Goal: Task Accomplishment & Management: Manage account settings

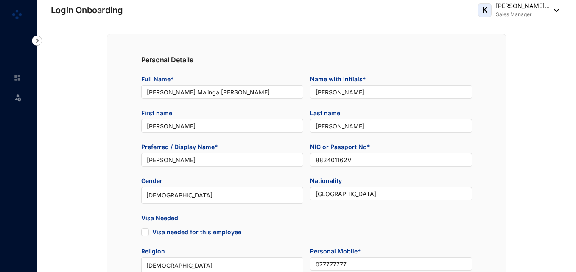
type input "[DATE]"
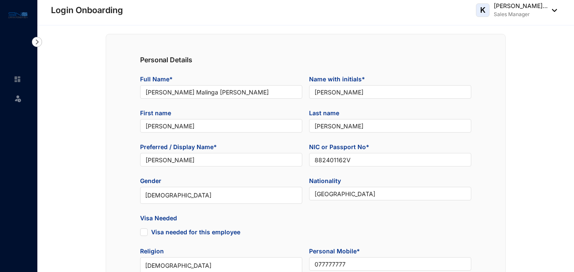
click at [17, 102] on img at bounding box center [18, 98] width 8 height 8
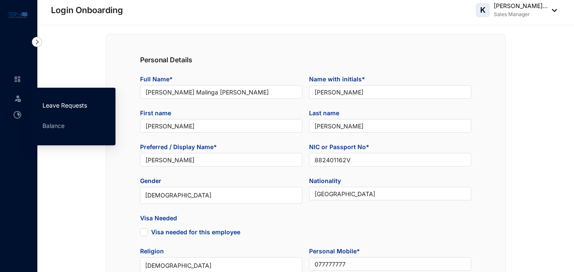
click at [58, 104] on link "Leave Requests" at bounding box center [64, 105] width 45 height 7
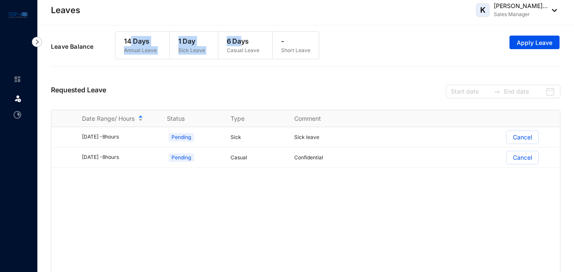
drag, startPoint x: 241, startPoint y: 42, endPoint x: 129, endPoint y: 33, distance: 111.9
click at [129, 33] on div "14 Days Annual Leave 1 Day Sick Leave 6 Days Casual Leave - Short Leave" at bounding box center [217, 45] width 204 height 28
click at [151, 70] on div "Leave Balance 14 Days Annual Leave 1 Day Sick Leave 6 Days Casual Leave - Short…" at bounding box center [305, 50] width 509 height 46
click at [472, 95] on input at bounding box center [470, 91] width 39 height 9
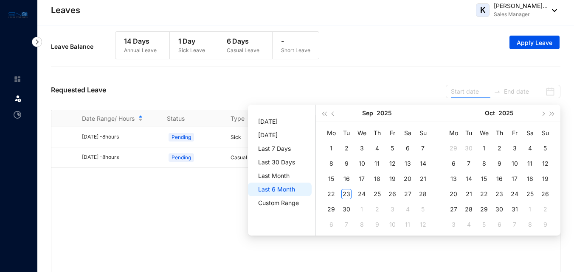
click at [278, 192] on span "Last 6 Month" at bounding box center [281, 190] width 47 height 14
type input "[DATE]"
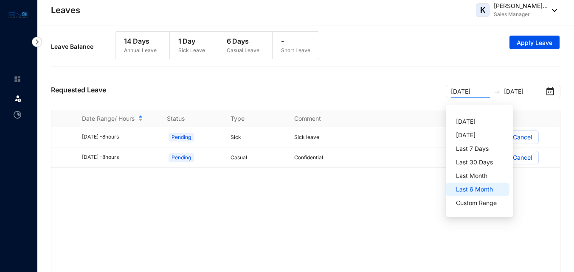
click at [474, 194] on span "Last 6 Month" at bounding box center [479, 190] width 47 height 14
click at [474, 192] on span "Last 6 Month" at bounding box center [479, 190] width 47 height 14
click at [37, 39] on img at bounding box center [37, 42] width 10 height 10
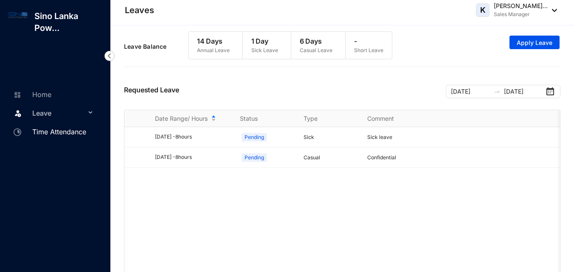
click at [58, 131] on link "Time Attendance" at bounding box center [48, 132] width 75 height 8
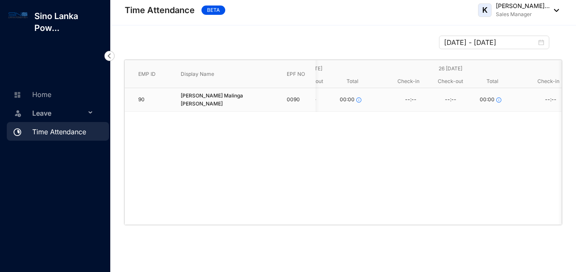
scroll to position [0, 505]
click at [501, 42] on input "[DATE] - [DATE]" at bounding box center [490, 42] width 93 height 10
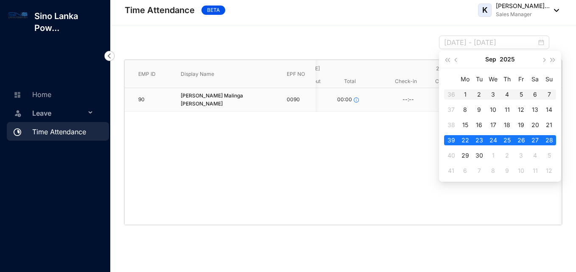
click at [469, 95] on div "1" at bounding box center [465, 95] width 10 height 10
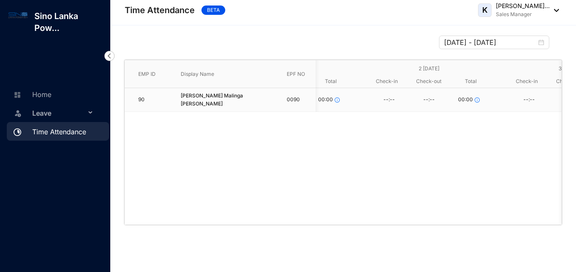
scroll to position [0, 0]
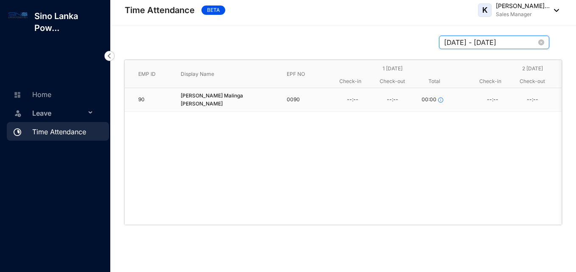
click at [502, 44] on input "[DATE] - [DATE]" at bounding box center [490, 42] width 93 height 10
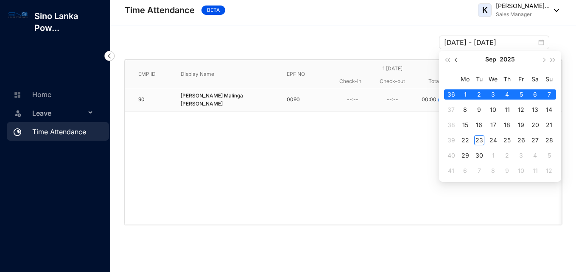
click at [459, 60] on button "button" at bounding box center [456, 59] width 9 height 17
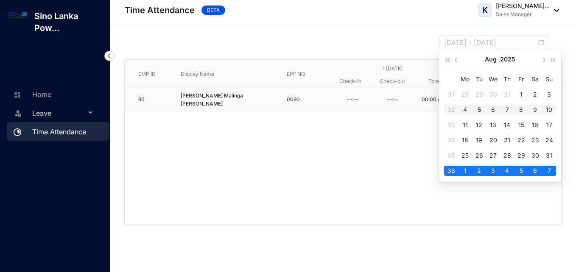
click at [465, 109] on div "4" at bounding box center [465, 110] width 10 height 10
type input "[DATE] - [DATE]"
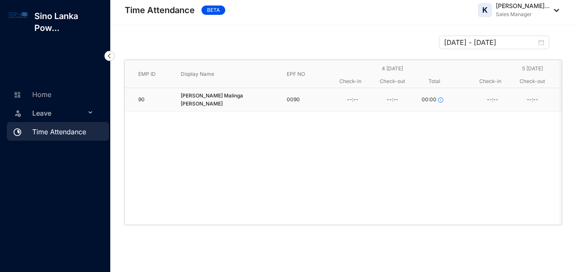
click at [379, 104] on div "--:--" at bounding box center [393, 100] width 40 height 13
click at [400, 95] on div "--:--" at bounding box center [393, 100] width 40 height 13
click at [439, 99] on icon "info-circle" at bounding box center [440, 100] width 5 height 5
click at [342, 103] on div "--:--" at bounding box center [353, 100] width 40 height 13
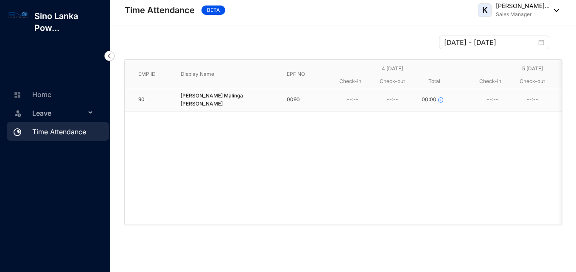
click at [52, 114] on span "Leave" at bounding box center [58, 113] width 53 height 17
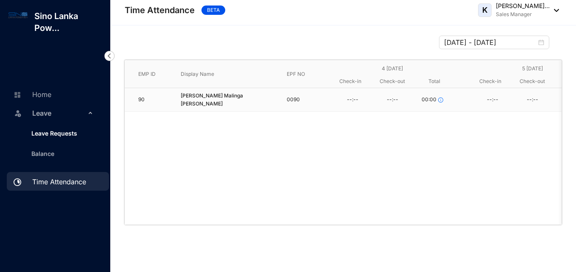
click at [56, 130] on link "Leave Requests" at bounding box center [51, 133] width 53 height 7
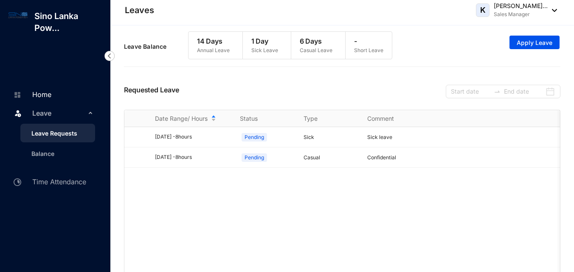
click at [51, 90] on link "Home" at bounding box center [31, 94] width 40 height 8
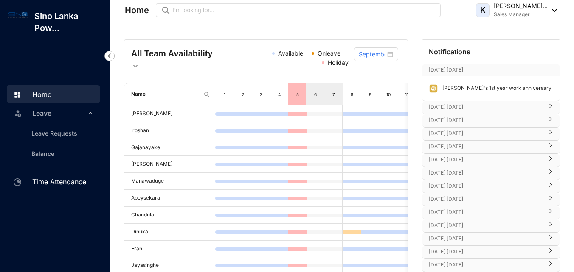
click at [49, 183] on link "Time Attendance" at bounding box center [48, 182] width 75 height 8
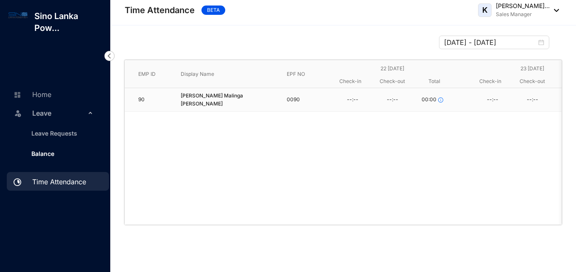
click at [54, 152] on link "Balance" at bounding box center [40, 153] width 30 height 7
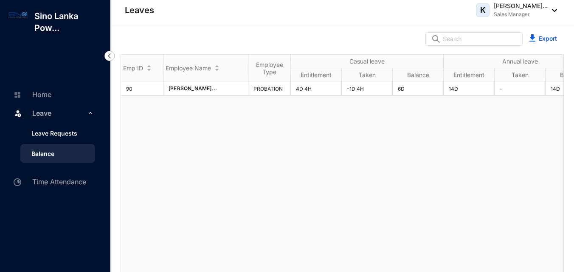
click at [73, 137] on link "Leave Requests" at bounding box center [51, 133] width 53 height 7
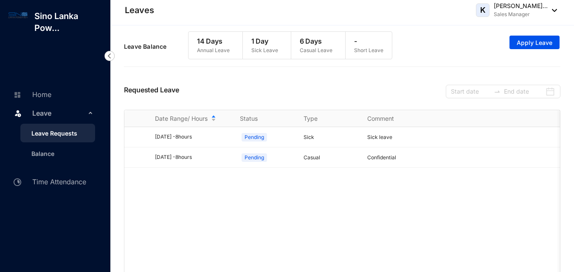
click at [75, 117] on span "Leave" at bounding box center [58, 113] width 53 height 17
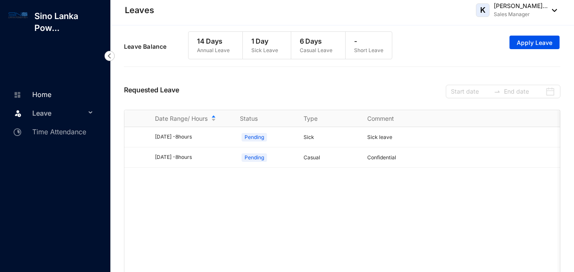
click at [45, 90] on link "Home" at bounding box center [31, 94] width 40 height 8
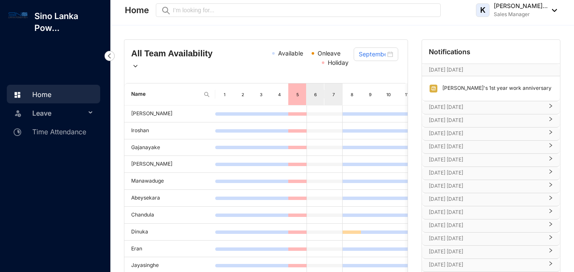
click at [542, 13] on p "Sales Manager" at bounding box center [521, 14] width 54 height 8
click at [556, 11] on img at bounding box center [551, 10] width 9 height 3
click at [553, 11] on img at bounding box center [551, 10] width 9 height 3
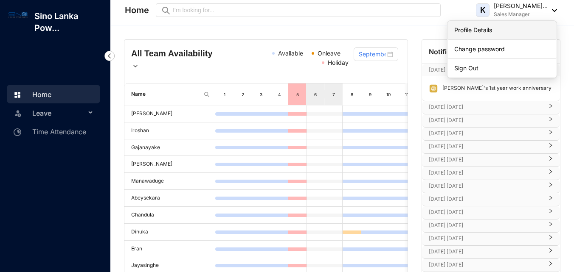
click at [472, 28] on link "Profile Details" at bounding box center [501, 30] width 95 height 8
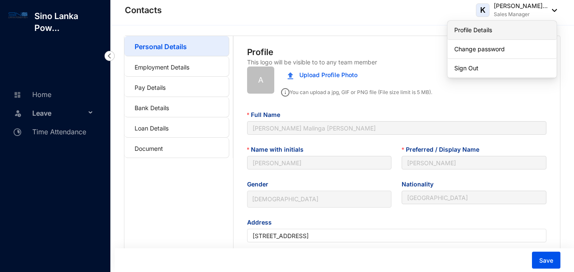
type input "[DATE]"
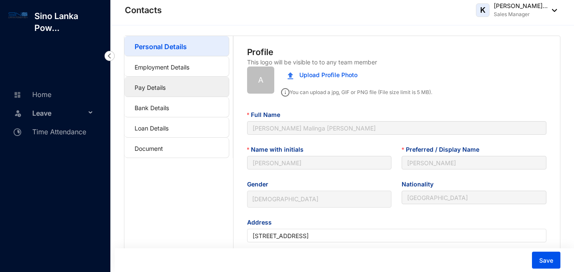
click at [166, 86] on link "Pay Details" at bounding box center [150, 87] width 31 height 7
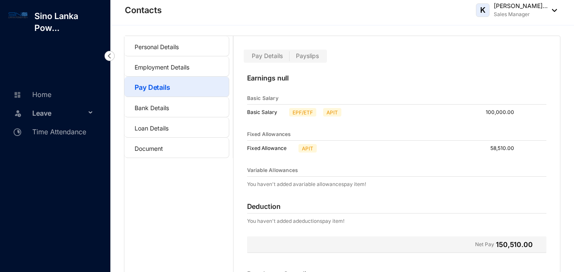
click at [302, 52] on label "Payslips" at bounding box center [307, 56] width 36 height 10
click at [289, 58] on input "Payslips" at bounding box center [289, 58] width 0 height 0
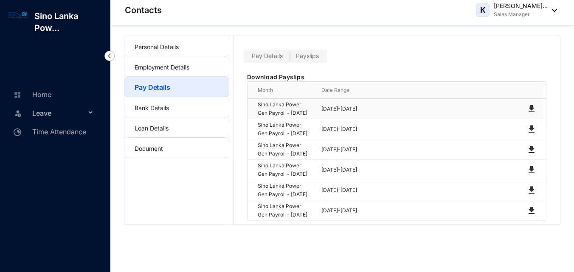
scroll to position [14, 0]
click at [531, 104] on img at bounding box center [531, 109] width 10 height 10
click at [530, 128] on img at bounding box center [531, 129] width 10 height 10
click at [531, 155] on img at bounding box center [531, 150] width 10 height 10
click at [532, 175] on img at bounding box center [531, 170] width 10 height 10
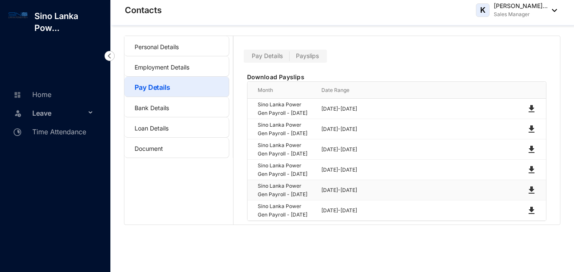
click at [532, 196] on img at bounding box center [531, 190] width 10 height 10
click at [533, 216] on img at bounding box center [531, 211] width 10 height 10
click at [163, 125] on link "Loan Details" at bounding box center [152, 128] width 34 height 7
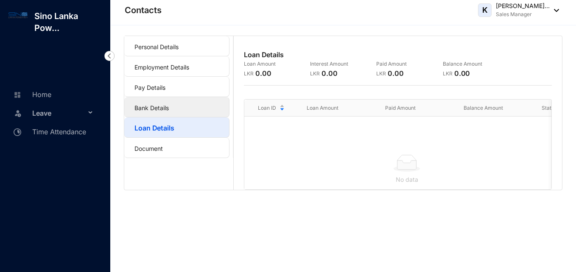
click at [169, 107] on link "Bank Details" at bounding box center [152, 107] width 34 height 7
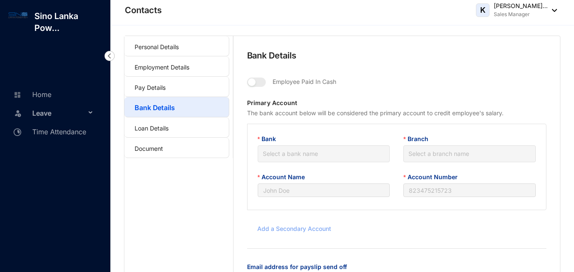
type input "[PERSON_NAME]"
type input "8500041588"
type input "[PERSON_NAME][EMAIL_ADDRESS][DOMAIN_NAME]"
click at [317, 154] on span "7056 - Commercial Bank PLC" at bounding box center [324, 154] width 122 height 13
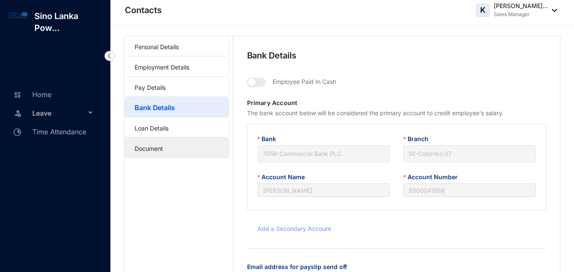
click at [163, 148] on link "Document" at bounding box center [149, 148] width 28 height 7
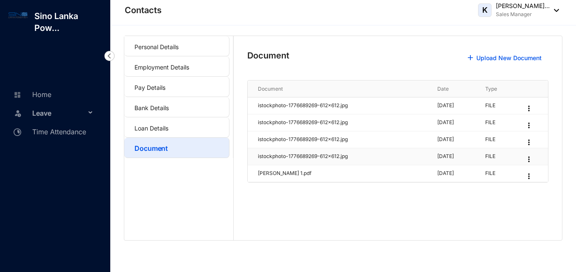
click at [297, 158] on p "istockphoto-1776689269-612x612.jpg" at bounding box center [342, 157] width 169 height 8
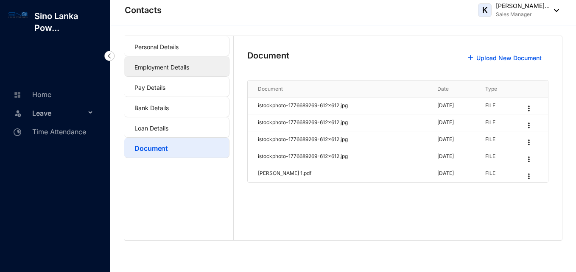
click at [171, 69] on link "Employment Details" at bounding box center [162, 67] width 55 height 7
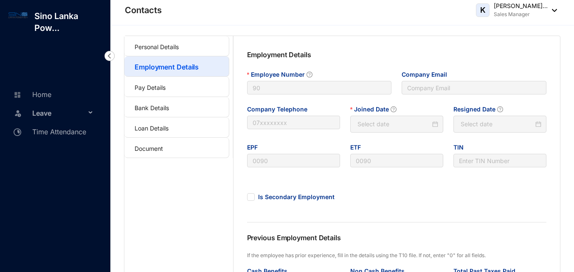
type input "[DATE]"
type input "Invalid Date"
click at [166, 89] on link "Pay Details" at bounding box center [150, 87] width 31 height 7
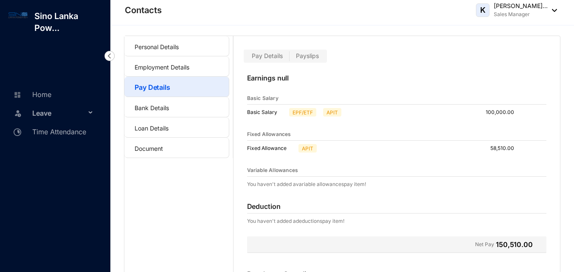
click at [278, 56] on span "Pay Details" at bounding box center [267, 55] width 31 height 7
click at [245, 58] on input "Pay Details" at bounding box center [245, 58] width 0 height 0
drag, startPoint x: 153, startPoint y: 53, endPoint x: 109, endPoint y: 53, distance: 44.1
click at [153, 51] on link "Personal Details" at bounding box center [157, 46] width 44 height 7
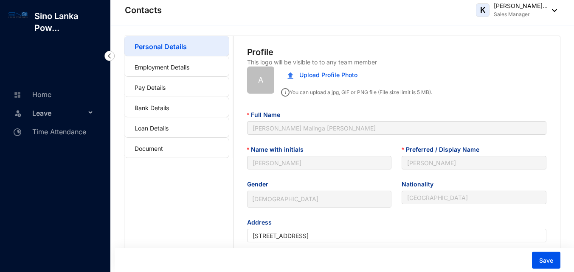
type input "[DATE]"
click at [476, 6] on span "K" at bounding box center [483, 10] width 14 height 14
click at [76, 18] on p "Sino Lanka Pow..." at bounding box center [69, 22] width 83 height 24
drag, startPoint x: 31, startPoint y: 100, endPoint x: 47, endPoint y: 96, distance: 16.7
click at [31, 99] on link "Home" at bounding box center [31, 94] width 40 height 8
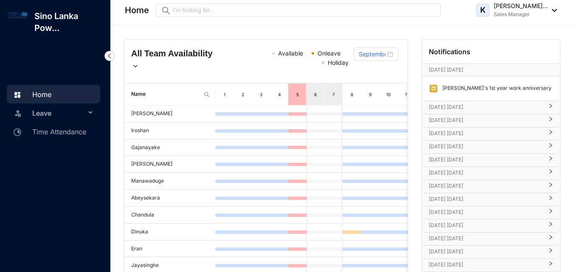
click at [466, 111] on p "[DATE] [DATE]" at bounding box center [486, 107] width 114 height 8
click at [464, 116] on p "[DATE] [DATE]" at bounding box center [486, 120] width 114 height 8
click at [463, 130] on p "[DATE] [DATE]" at bounding box center [486, 133] width 114 height 8
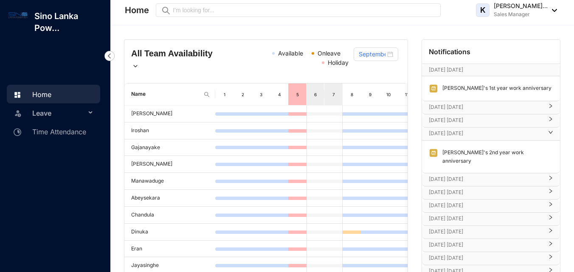
click at [463, 130] on p "[DATE] [DATE]" at bounding box center [486, 133] width 114 height 8
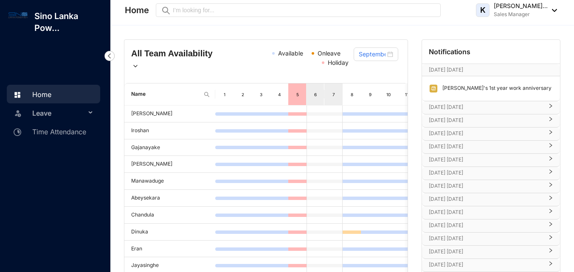
click at [467, 133] on p "[DATE] [DATE]" at bounding box center [486, 133] width 114 height 8
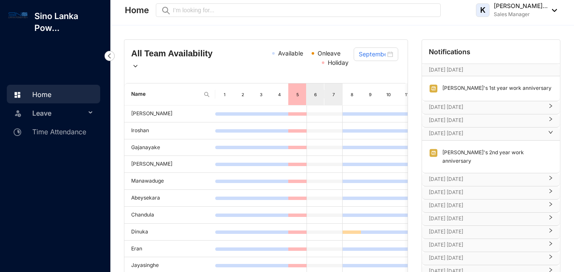
click at [467, 133] on p "[DATE] [DATE]" at bounding box center [486, 133] width 114 height 8
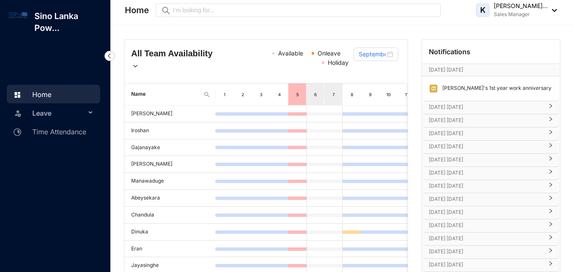
click at [466, 146] on p "[DATE] [DATE]" at bounding box center [486, 147] width 114 height 8
click at [467, 164] on p "[DATE] [DATE]" at bounding box center [486, 160] width 114 height 8
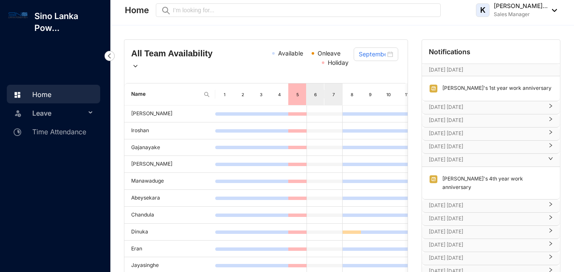
click at [466, 158] on p "[DATE] [DATE]" at bounding box center [486, 160] width 114 height 8
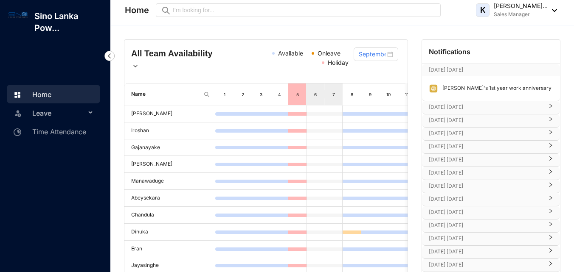
click at [467, 168] on div "[DATE] [DATE]" at bounding box center [491, 173] width 138 height 13
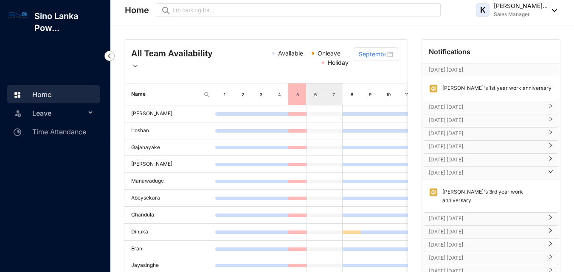
click at [466, 168] on div "[DATE] [DATE]" at bounding box center [491, 173] width 138 height 13
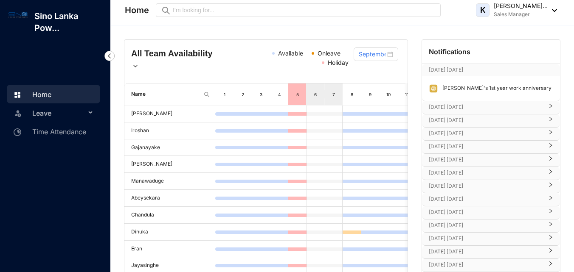
click at [467, 166] on div "[DATE] [DATE]" at bounding box center [491, 160] width 138 height 13
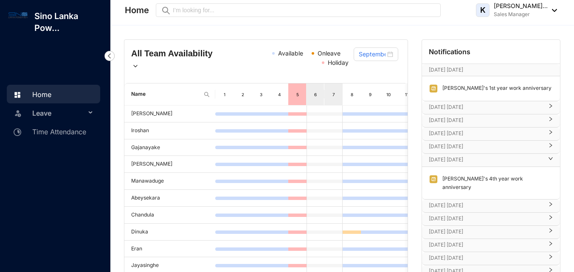
click at [467, 162] on p "[DATE] [DATE]" at bounding box center [486, 160] width 114 height 8
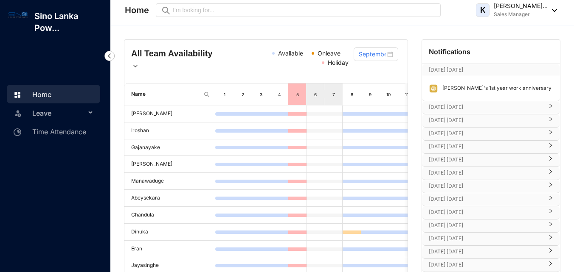
click at [471, 176] on p "[DATE] [DATE]" at bounding box center [486, 173] width 114 height 8
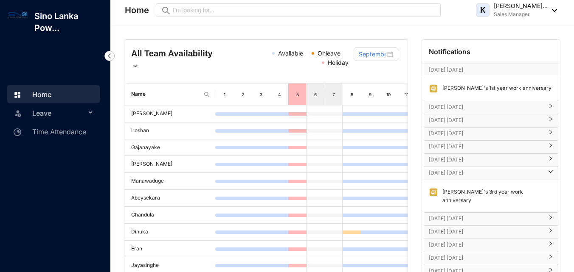
click at [470, 176] on p "[DATE] [DATE]" at bounding box center [486, 173] width 114 height 8
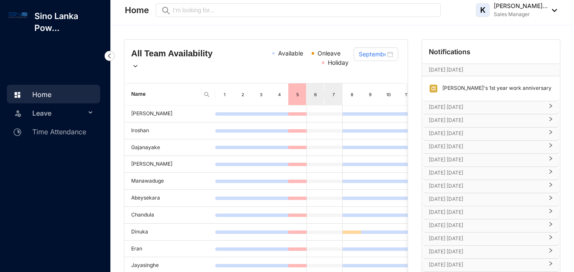
click at [469, 162] on p "[DATE] [DATE]" at bounding box center [486, 160] width 114 height 8
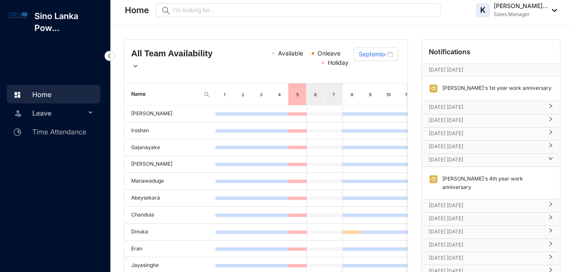
click at [469, 162] on p "[DATE] [DATE]" at bounding box center [486, 160] width 114 height 8
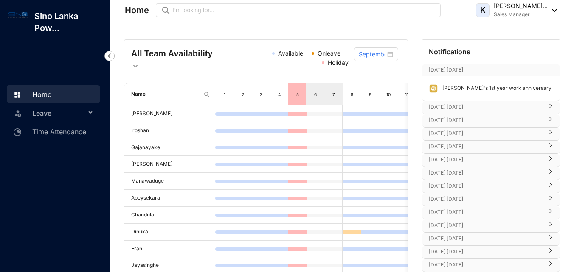
click at [469, 162] on p "[DATE] [DATE]" at bounding box center [486, 160] width 114 height 8
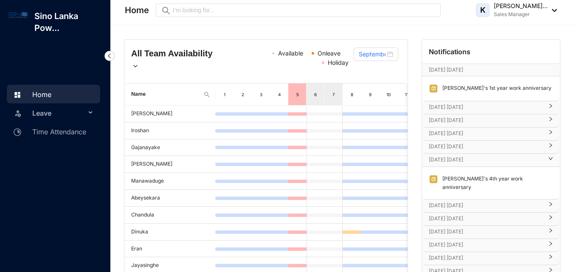
click at [469, 162] on p "[DATE] [DATE]" at bounding box center [486, 160] width 114 height 8
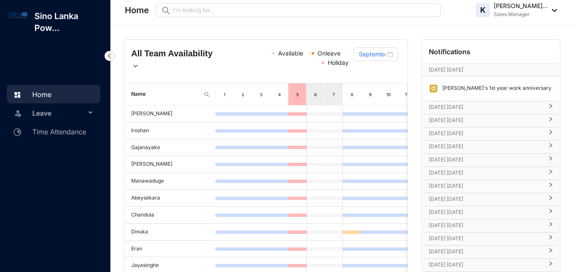
click at [471, 170] on p "[DATE] [DATE]" at bounding box center [486, 173] width 114 height 8
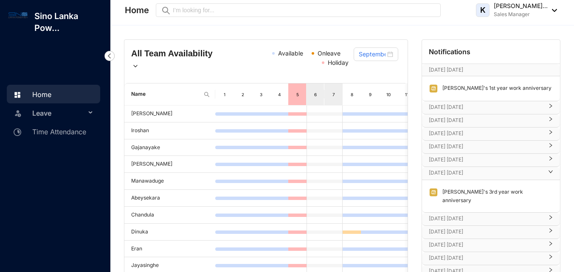
click at [471, 170] on p "[DATE] [DATE]" at bounding box center [486, 173] width 114 height 8
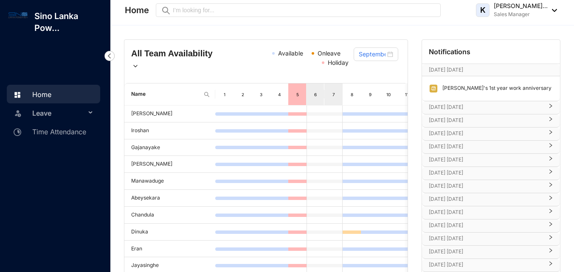
click at [476, 192] on div "[DATE] [DATE]" at bounding box center [491, 186] width 138 height 13
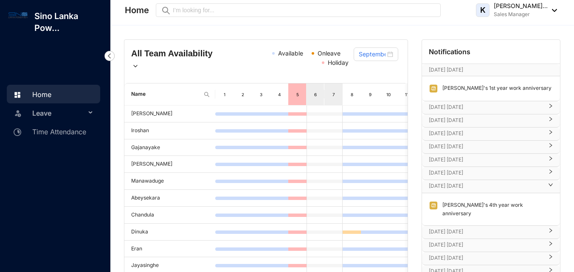
click at [478, 187] on p "[DATE] [DATE]" at bounding box center [486, 186] width 114 height 8
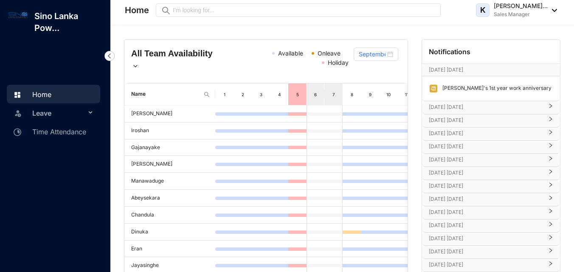
click at [460, 202] on p "[DATE] [DATE]" at bounding box center [486, 199] width 114 height 8
click at [465, 216] on p "[DATE] [DATE]" at bounding box center [486, 212] width 114 height 8
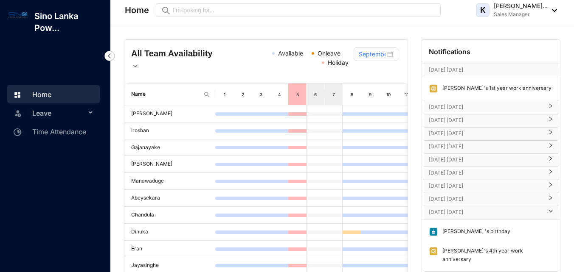
click at [464, 209] on p "[DATE] [DATE]" at bounding box center [486, 212] width 114 height 8
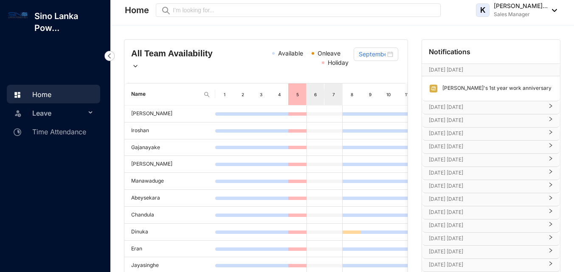
click at [468, 230] on p "[DATE] [DATE]" at bounding box center [486, 226] width 114 height 8
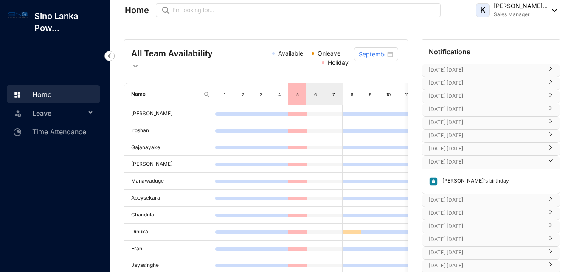
scroll to position [85, 0]
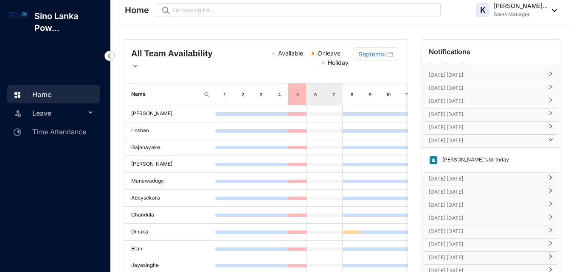
click at [469, 137] on p "[DATE] [DATE]" at bounding box center [486, 141] width 114 height 8
click at [469, 158] on p "[DATE] [DATE]" at bounding box center [486, 154] width 114 height 8
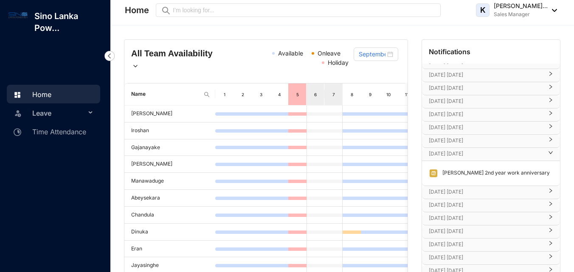
click at [468, 156] on p "[DATE] [DATE]" at bounding box center [486, 154] width 114 height 8
click at [469, 172] on div "[DATE] [DATE]" at bounding box center [491, 167] width 138 height 13
click at [469, 169] on p "[DATE] [DATE]" at bounding box center [486, 167] width 114 height 8
click at [469, 180] on p "[DATE] [DATE]" at bounding box center [486, 180] width 114 height 8
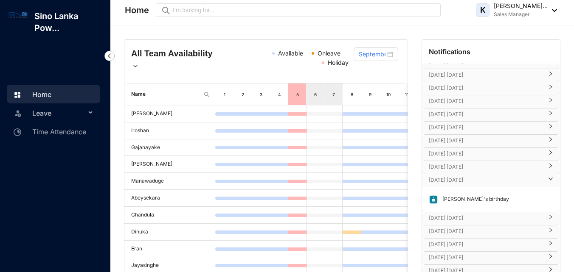
click at [469, 180] on p "[DATE] [DATE]" at bounding box center [486, 180] width 114 height 8
click at [469, 192] on p "[DATE] [DATE]" at bounding box center [486, 193] width 114 height 8
click at [466, 205] on p "[DATE] [DATE]" at bounding box center [486, 206] width 114 height 8
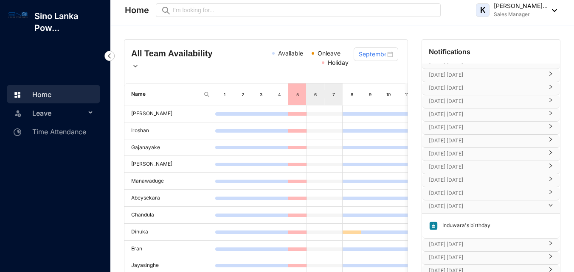
click at [466, 205] on p "[DATE] [DATE]" at bounding box center [486, 206] width 114 height 8
click at [466, 220] on p "[DATE] [DATE]" at bounding box center [486, 220] width 114 height 8
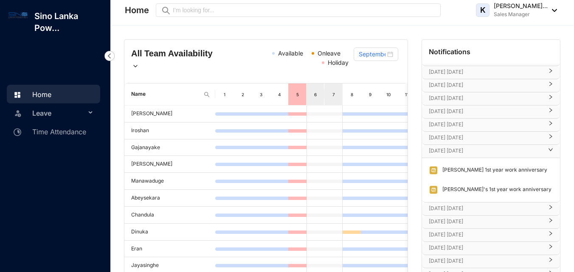
scroll to position [169, 0]
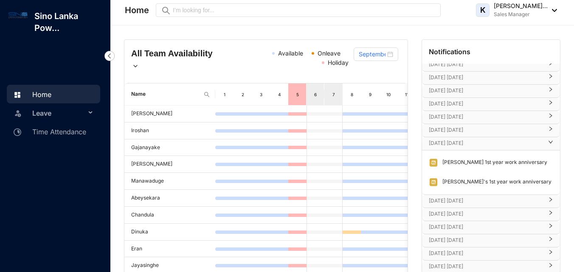
click at [463, 139] on p "[DATE] [DATE]" at bounding box center [486, 143] width 114 height 8
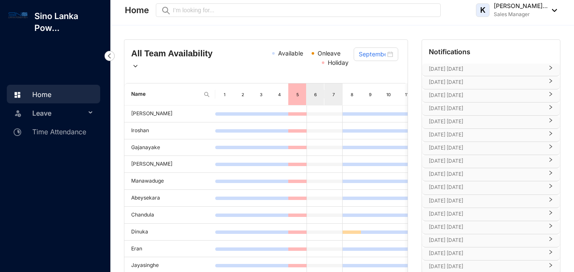
scroll to position [117, 0]
